Goal: Task Accomplishment & Management: Manage account settings

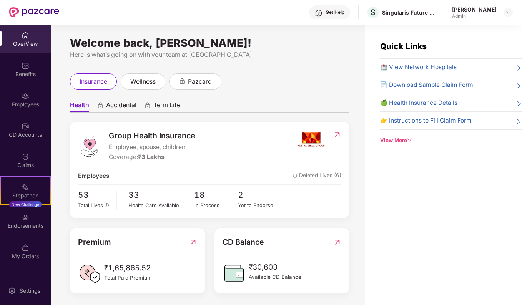
click at [256, 208] on div "Yet to Endorse" at bounding box center [260, 206] width 44 height 8
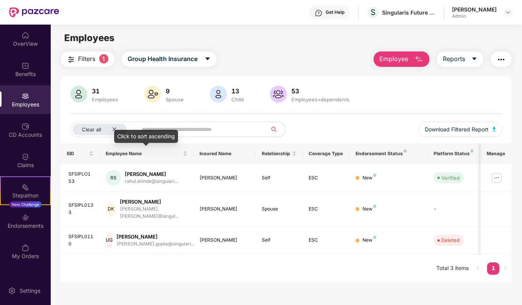
click at [115, 130] on div "Click to sort ascending" at bounding box center [146, 136] width 64 height 13
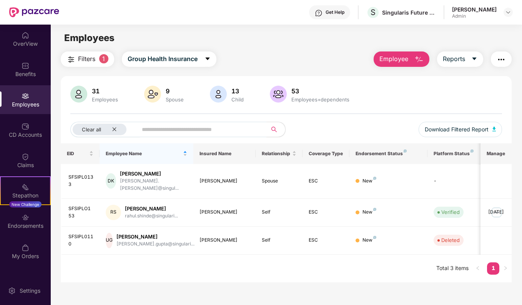
click at [146, 205] on div "[PERSON_NAME]" at bounding box center [151, 208] width 53 height 7
click at [496, 209] on img at bounding box center [497, 213] width 12 height 12
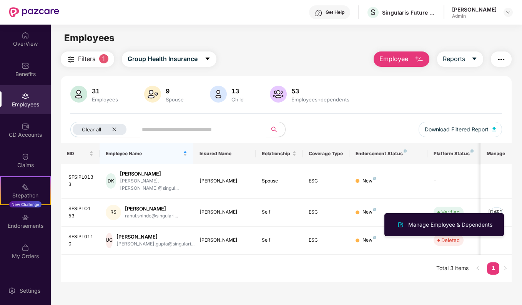
click at [440, 227] on div "Manage Employee & Dependents" at bounding box center [450, 225] width 87 height 8
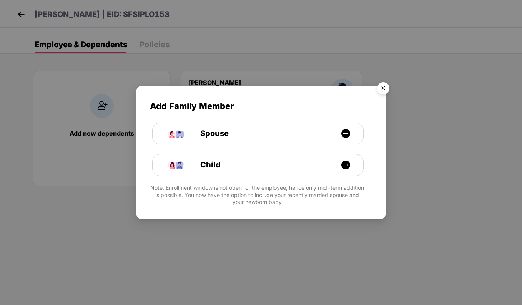
click at [386, 89] on img "Close" at bounding box center [384, 90] width 22 height 22
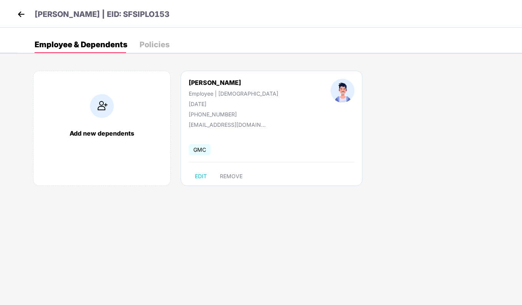
click at [15, 15] on img at bounding box center [21, 14] width 12 height 12
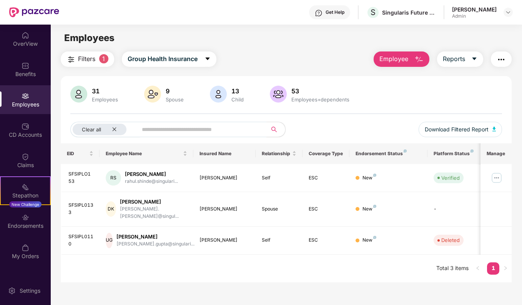
scroll to position [25, 0]
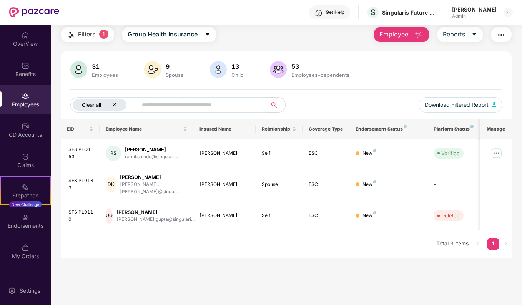
click at [119, 105] on div "Clear all" at bounding box center [100, 105] width 54 height 12
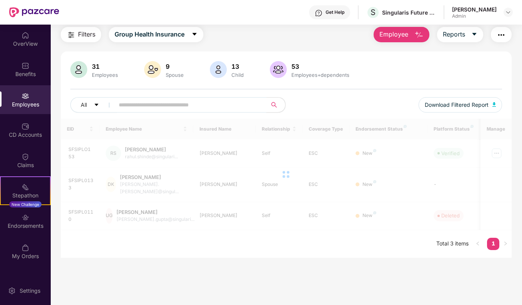
click at [146, 108] on input "text" at bounding box center [188, 105] width 138 height 12
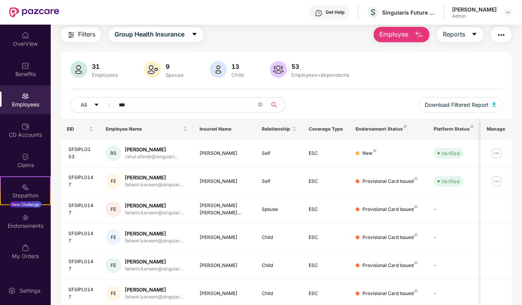
type input "****"
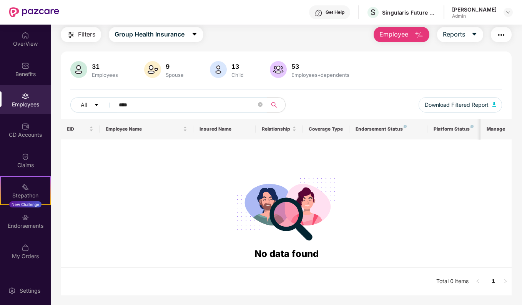
drag, startPoint x: 150, startPoint y: 107, endPoint x: 45, endPoint y: 93, distance: 105.6
click at [45, 93] on div "OverView Benefits Employees CD Accounts Claims Stepathon New Challenge Endorsem…" at bounding box center [261, 165] width 522 height 281
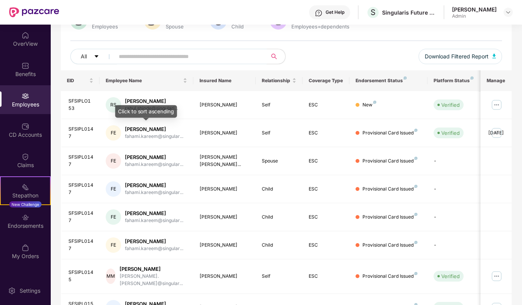
scroll to position [167, 0]
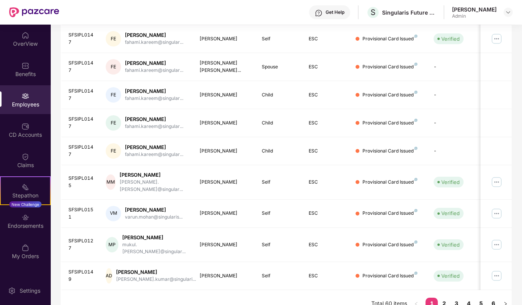
click at [494, 298] on link "6" at bounding box center [493, 304] width 12 height 12
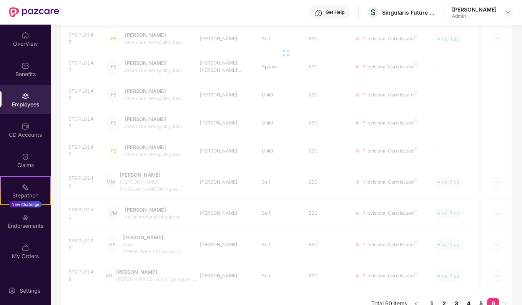
scroll to position [164, 0]
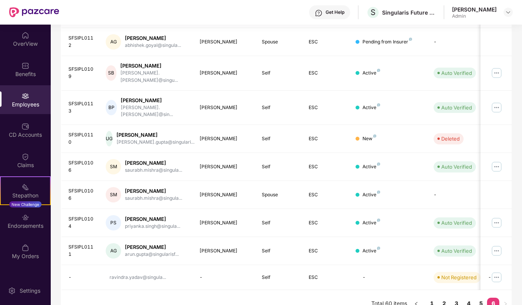
click at [499, 272] on img at bounding box center [497, 278] width 12 height 12
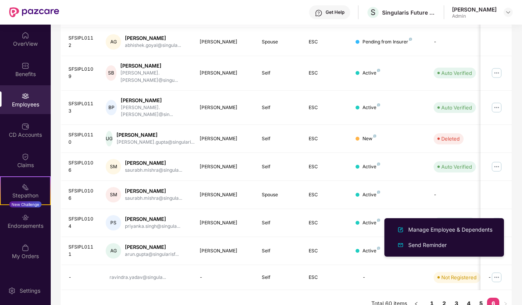
click at [422, 245] on div "Send Reminder" at bounding box center [428, 245] width 42 height 8
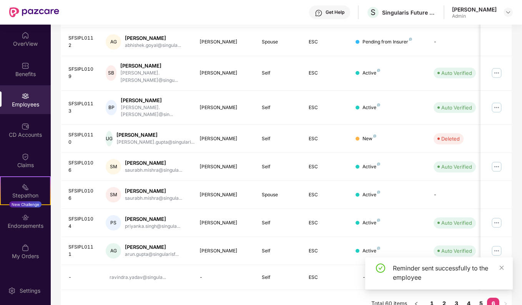
click at [502, 267] on icon "close" at bounding box center [502, 268] width 4 height 4
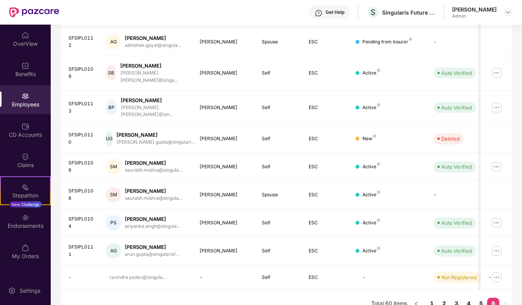
click at [498, 272] on img at bounding box center [497, 278] width 12 height 12
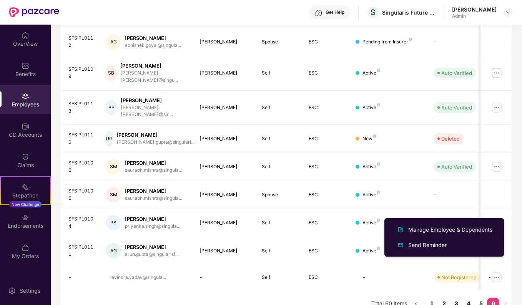
click at [428, 232] on div "Manage Employee & Dependents" at bounding box center [450, 230] width 87 height 8
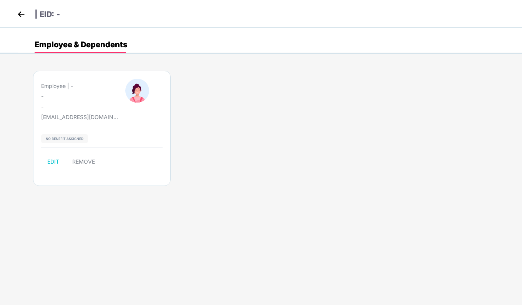
click at [13, 13] on div "| EID: -" at bounding box center [261, 14] width 522 height 28
click at [17, 15] on img at bounding box center [21, 14] width 12 height 12
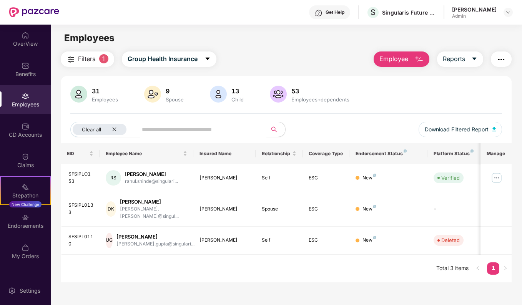
click at [23, 45] on div "OverView" at bounding box center [25, 44] width 51 height 8
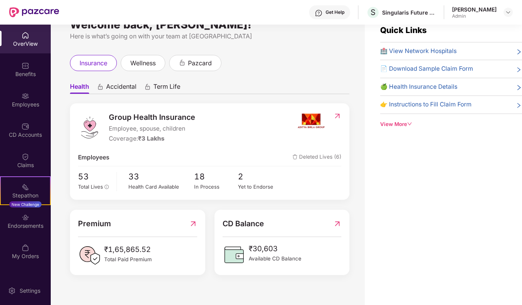
scroll to position [25, 0]
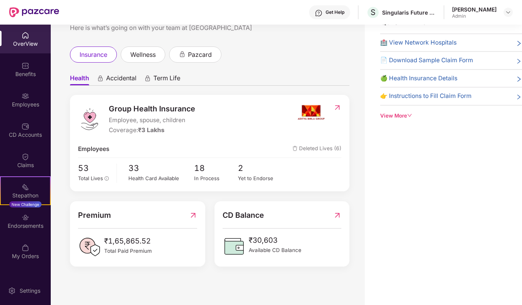
click at [152, 180] on div "Health Card Available" at bounding box center [162, 179] width 66 height 8
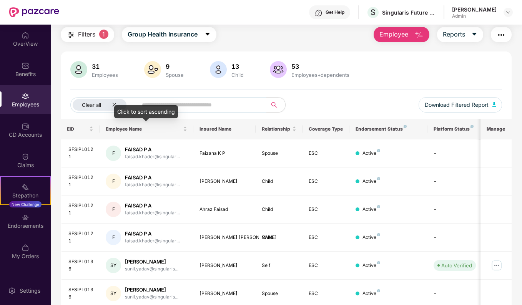
click at [114, 106] on div "Click to sort ascending" at bounding box center [146, 111] width 64 height 13
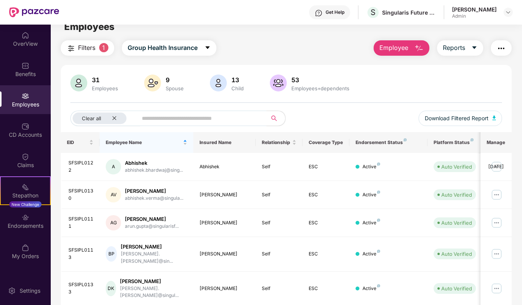
scroll to position [0, 0]
